Goal: Communication & Community: Answer question/provide support

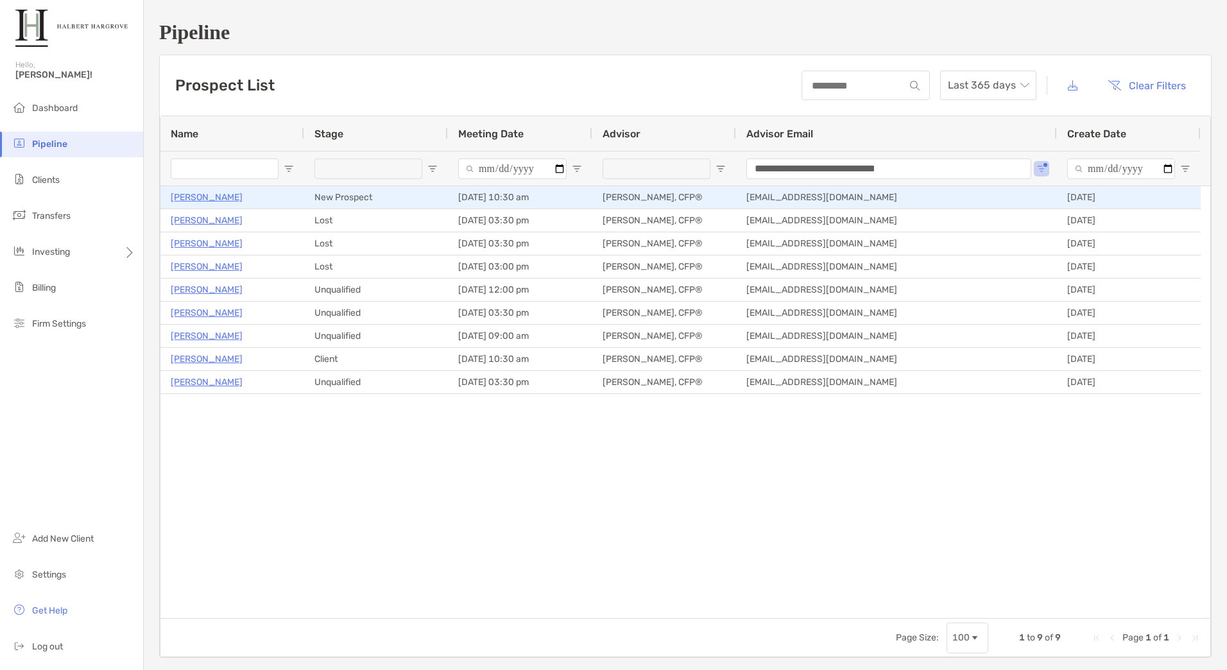
click at [300, 198] on div "[PERSON_NAME]" at bounding box center [232, 197] width 144 height 22
click at [189, 192] on p "[PERSON_NAME]" at bounding box center [207, 197] width 72 height 16
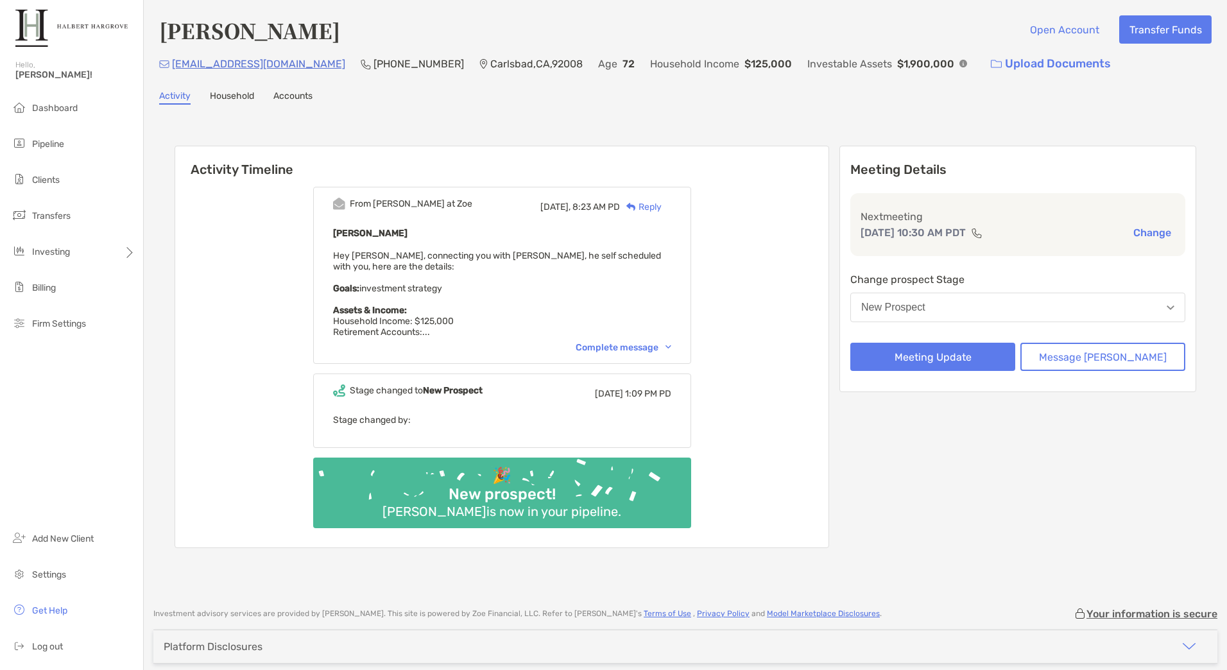
click at [661, 208] on div "Reply" at bounding box center [641, 206] width 42 height 13
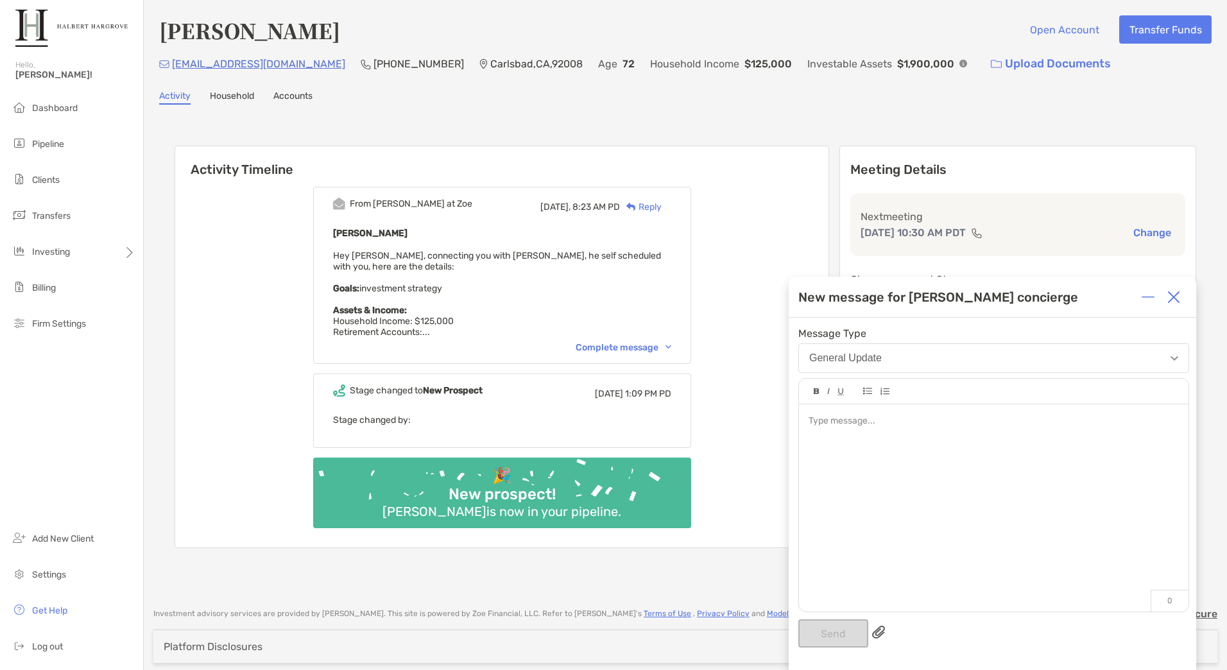
click at [964, 461] on div at bounding box center [993, 501] width 389 height 194
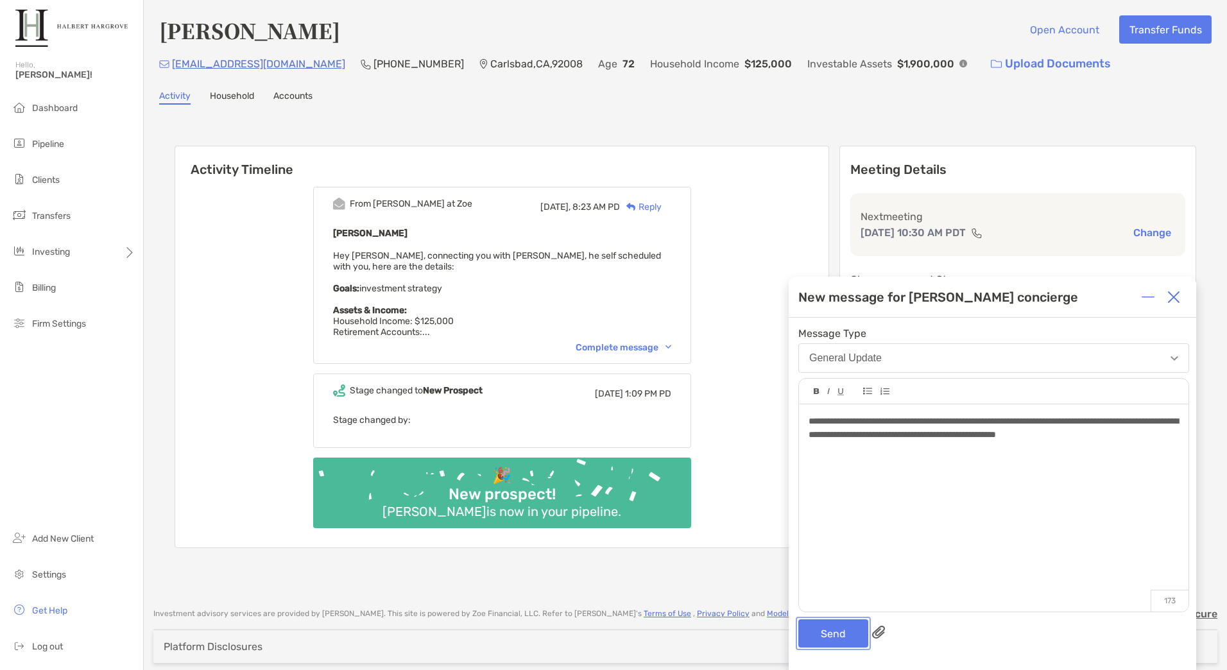
click at [832, 633] on button "Send" at bounding box center [833, 633] width 70 height 28
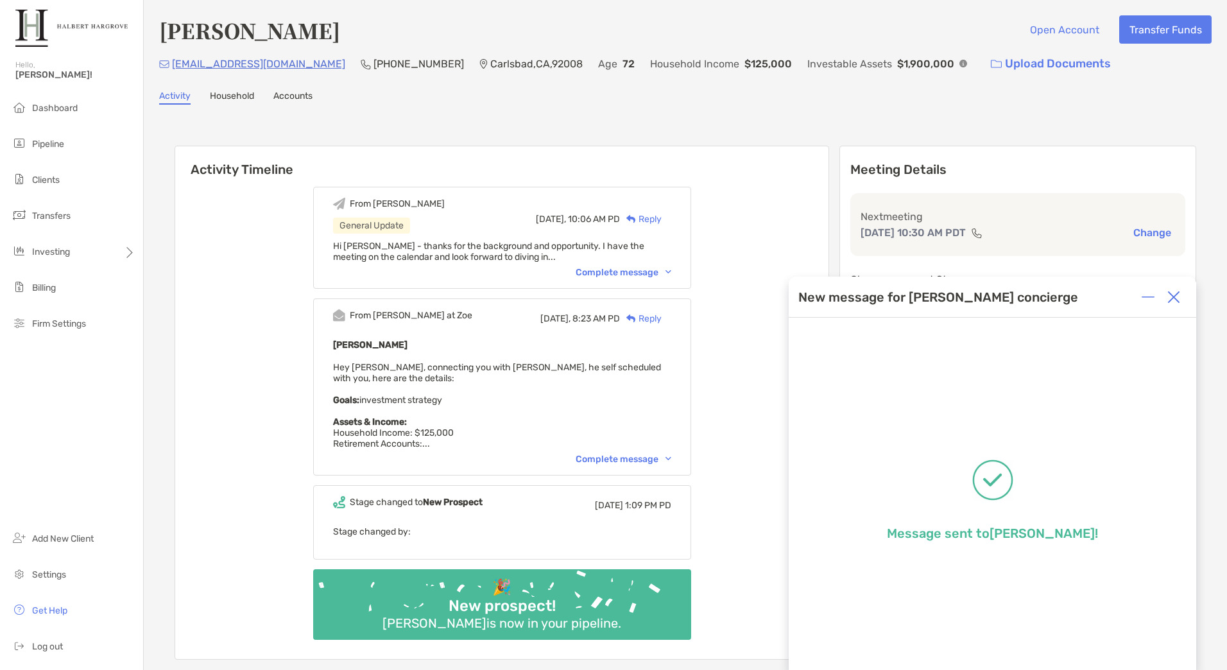
click at [1174, 296] on img at bounding box center [1173, 297] width 13 height 13
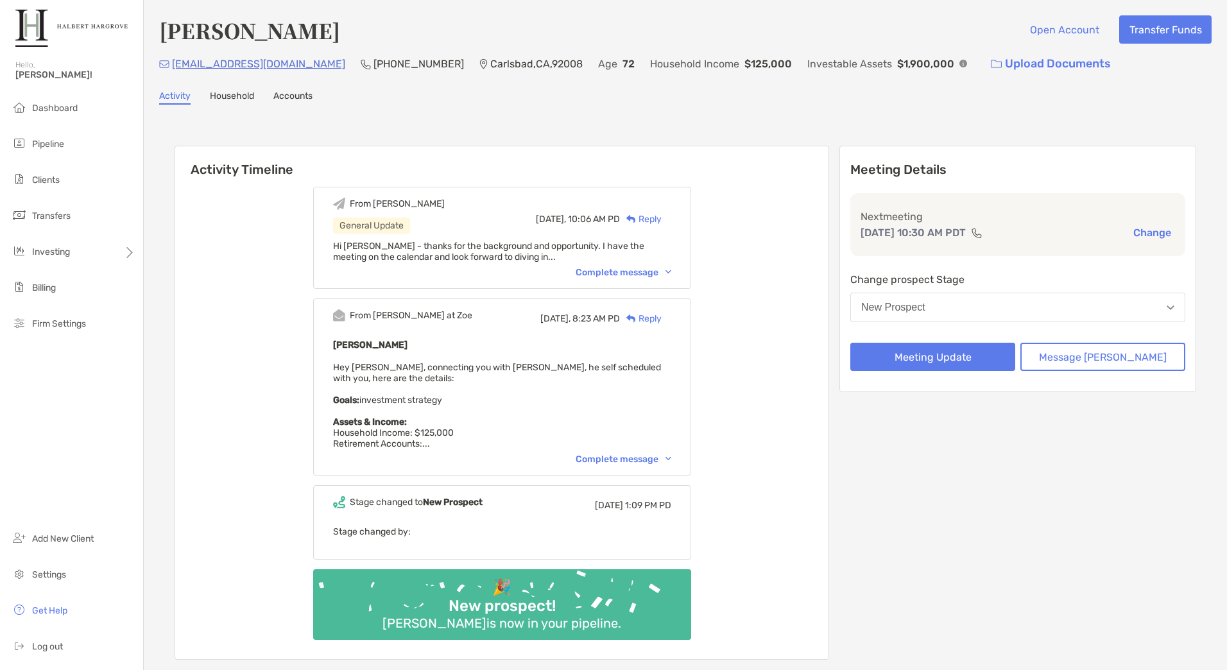
click at [645, 461] on div "Complete message" at bounding box center [623, 459] width 96 height 11
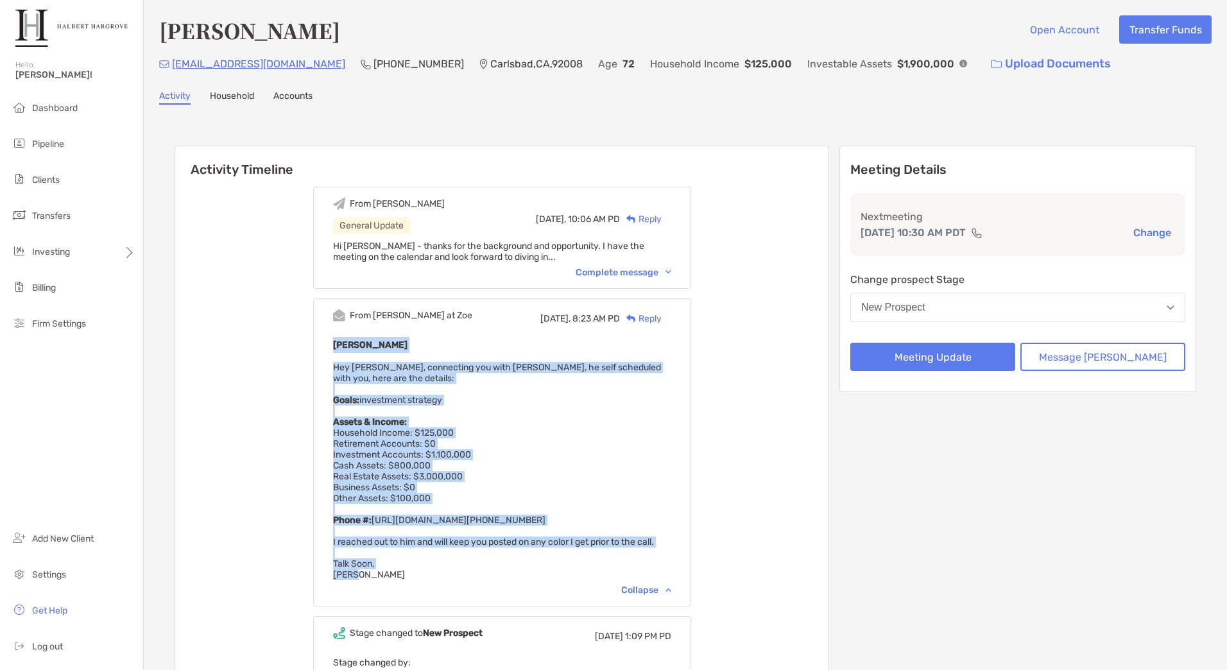
drag, startPoint x: 348, startPoint y: 346, endPoint x: 433, endPoint y: 583, distance: 251.4
click at [433, 583] on div "From [PERSON_NAME] at Zoe [DATE], 8:23 AM PD Reply [PERSON_NAME] Hey [PERSON_NA…" at bounding box center [502, 452] width 378 height 308
copy div "[PERSON_NAME] Hey [PERSON_NAME], connecting you with [PERSON_NAME], he self sch…"
click at [76, 140] on li "Pipeline" at bounding box center [71, 145] width 143 height 26
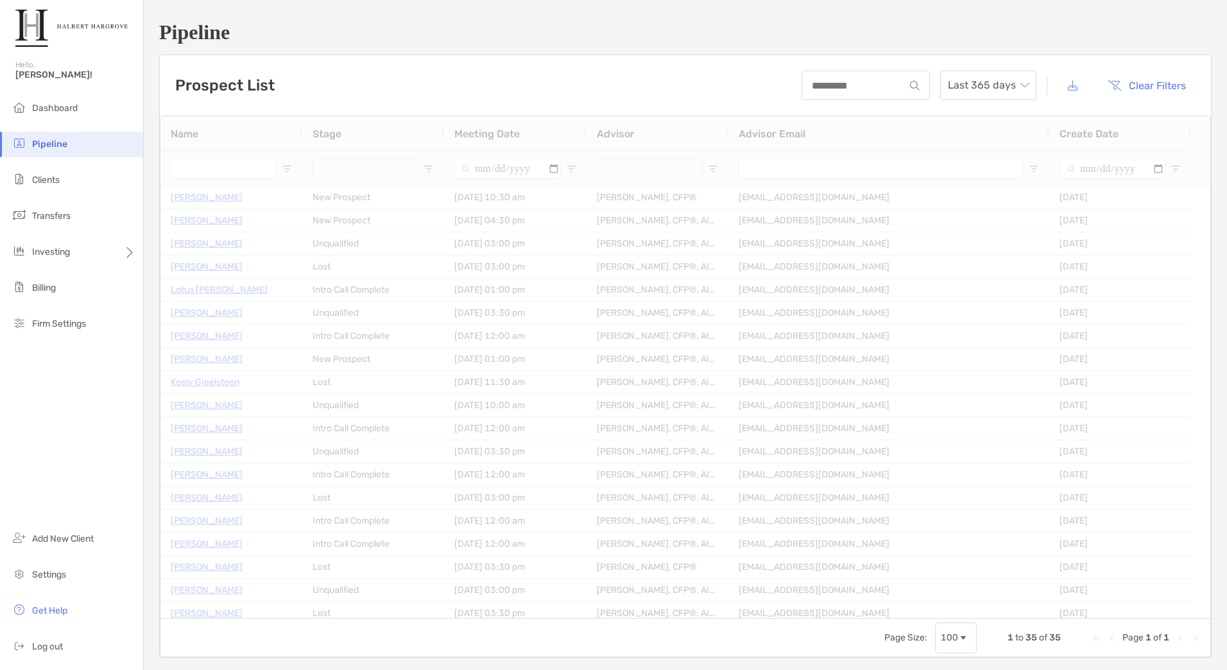
type input "**********"
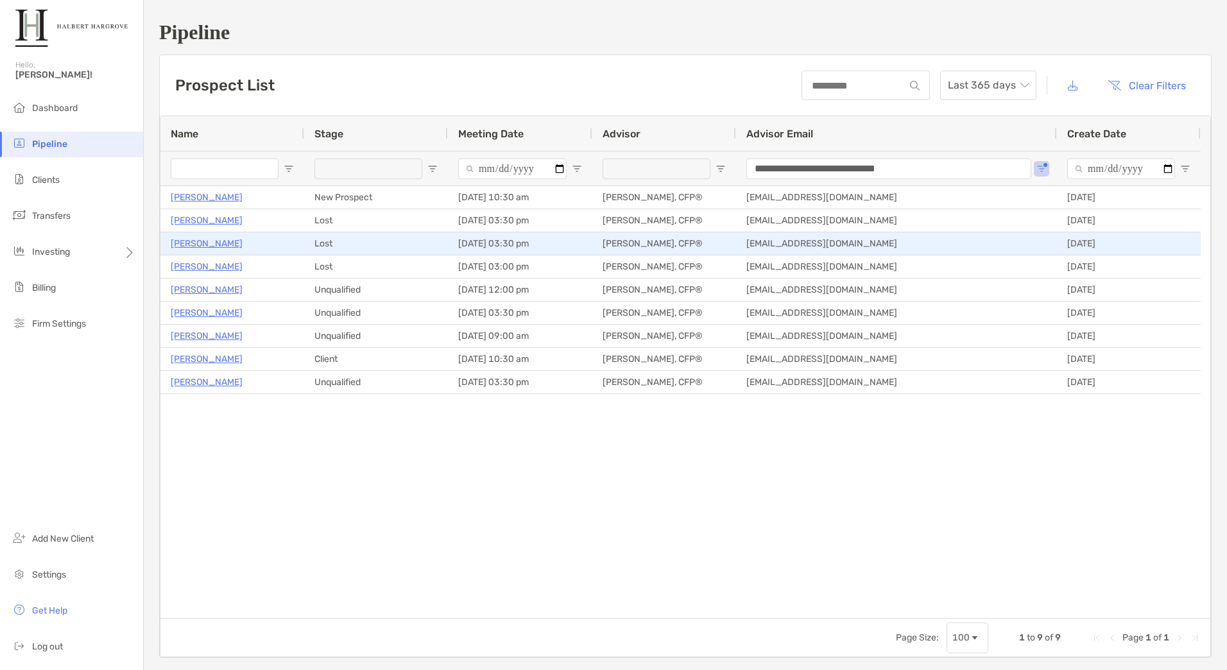
click at [202, 244] on p "[PERSON_NAME]" at bounding box center [207, 243] width 72 height 16
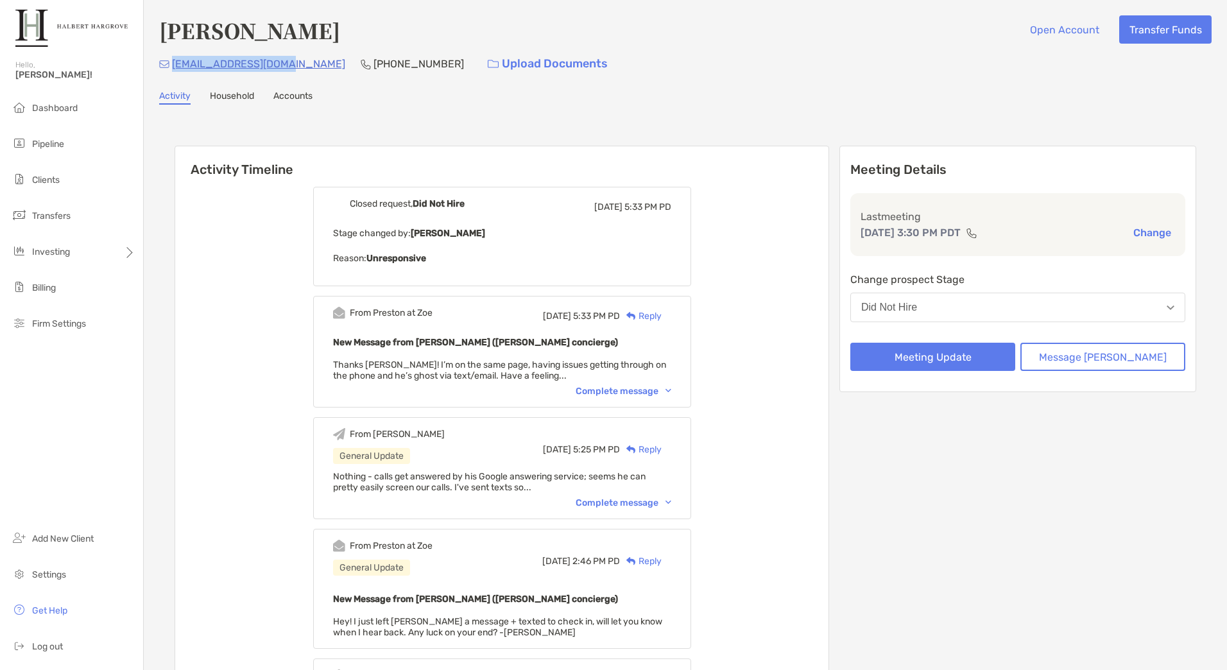
drag, startPoint x: 284, startPoint y: 68, endPoint x: 173, endPoint y: 74, distance: 111.8
click at [173, 74] on div "[EMAIL_ADDRESS][DOMAIN_NAME] [PHONE_NUMBER] Upload Documents" at bounding box center [685, 64] width 1052 height 28
copy p "[EMAIL_ADDRESS][DOMAIN_NAME]"
drag, startPoint x: 472, startPoint y: 266, endPoint x: 492, endPoint y: 265, distance: 20.6
click at [472, 266] on div "Closed request, Did Not Hire [DATE] 5:33 PM PD Stage changed by: [PERSON_NAME] …" at bounding box center [502, 236] width 378 height 99
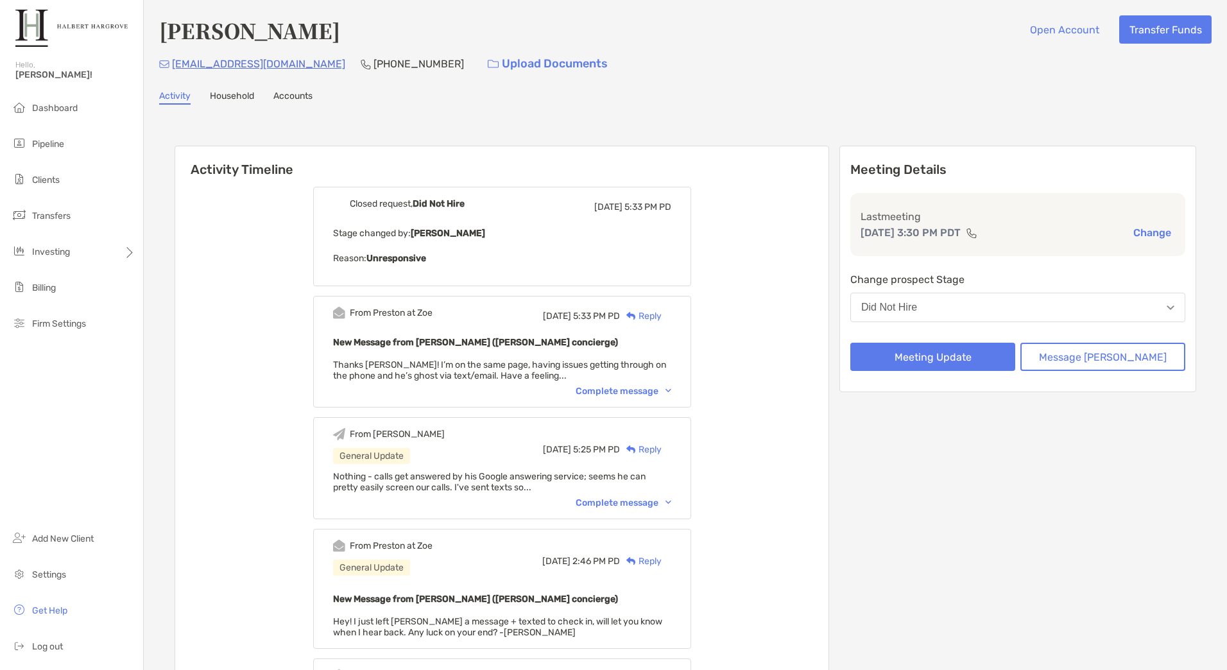
click at [661, 315] on div "Reply" at bounding box center [641, 315] width 42 height 13
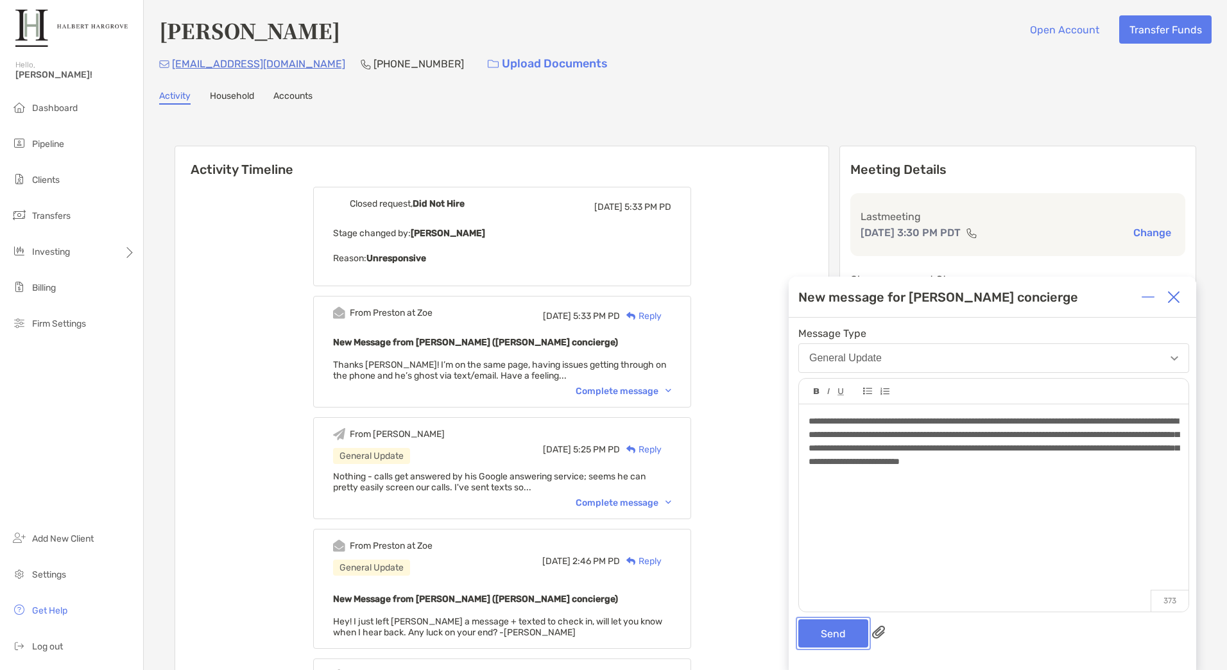
click at [834, 645] on button "Send" at bounding box center [833, 633] width 70 height 28
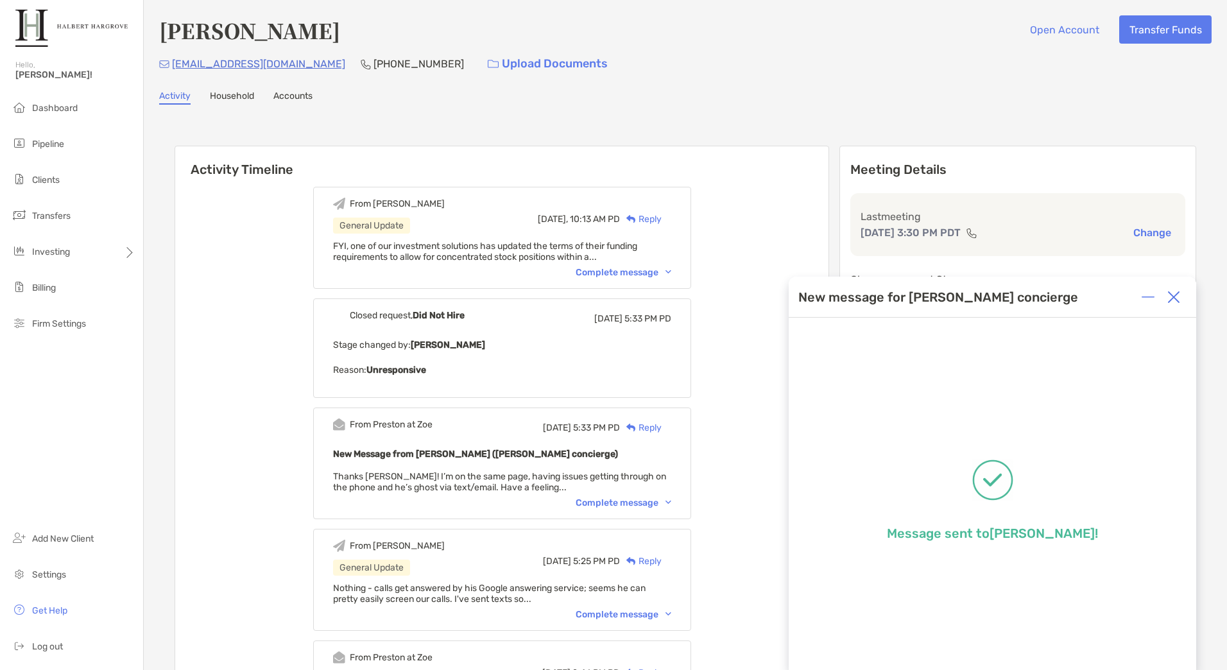
click at [1179, 302] on img at bounding box center [1173, 297] width 13 height 13
